Goal: Task Accomplishment & Management: Understand process/instructions

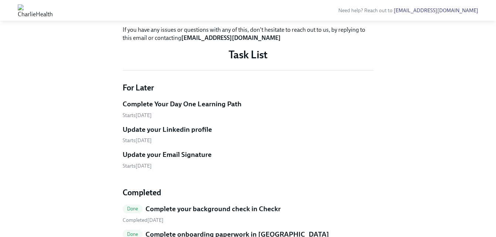
scroll to position [263, 0]
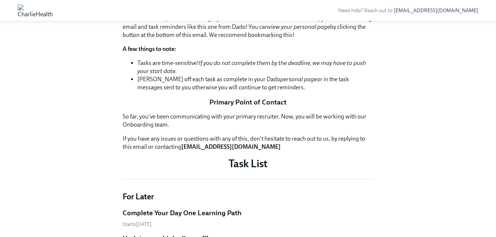
scroll to position [85, 0]
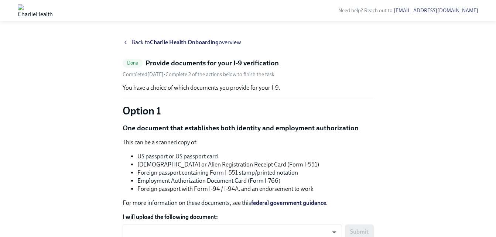
click at [176, 41] on strong "Charlie Health Onboarding" at bounding box center [184, 42] width 69 height 7
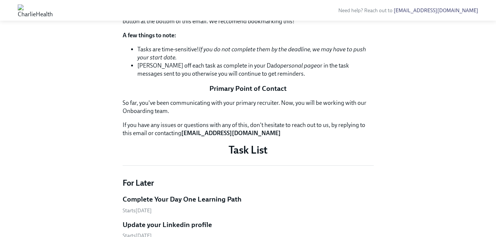
scroll to position [144, 0]
